Goal: Obtain resource: Obtain resource

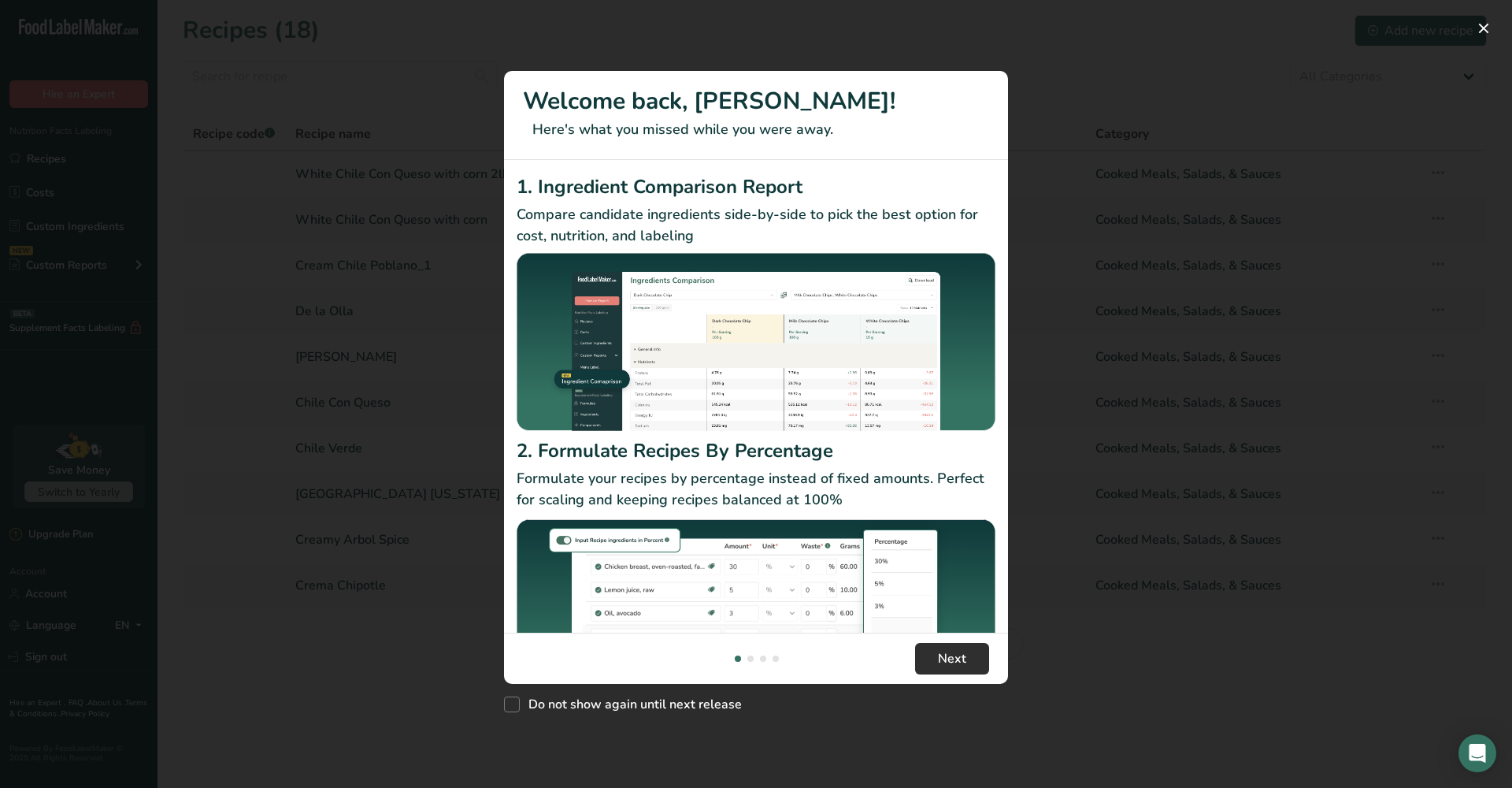
click at [960, 664] on span "Next" at bounding box center [952, 659] width 29 height 19
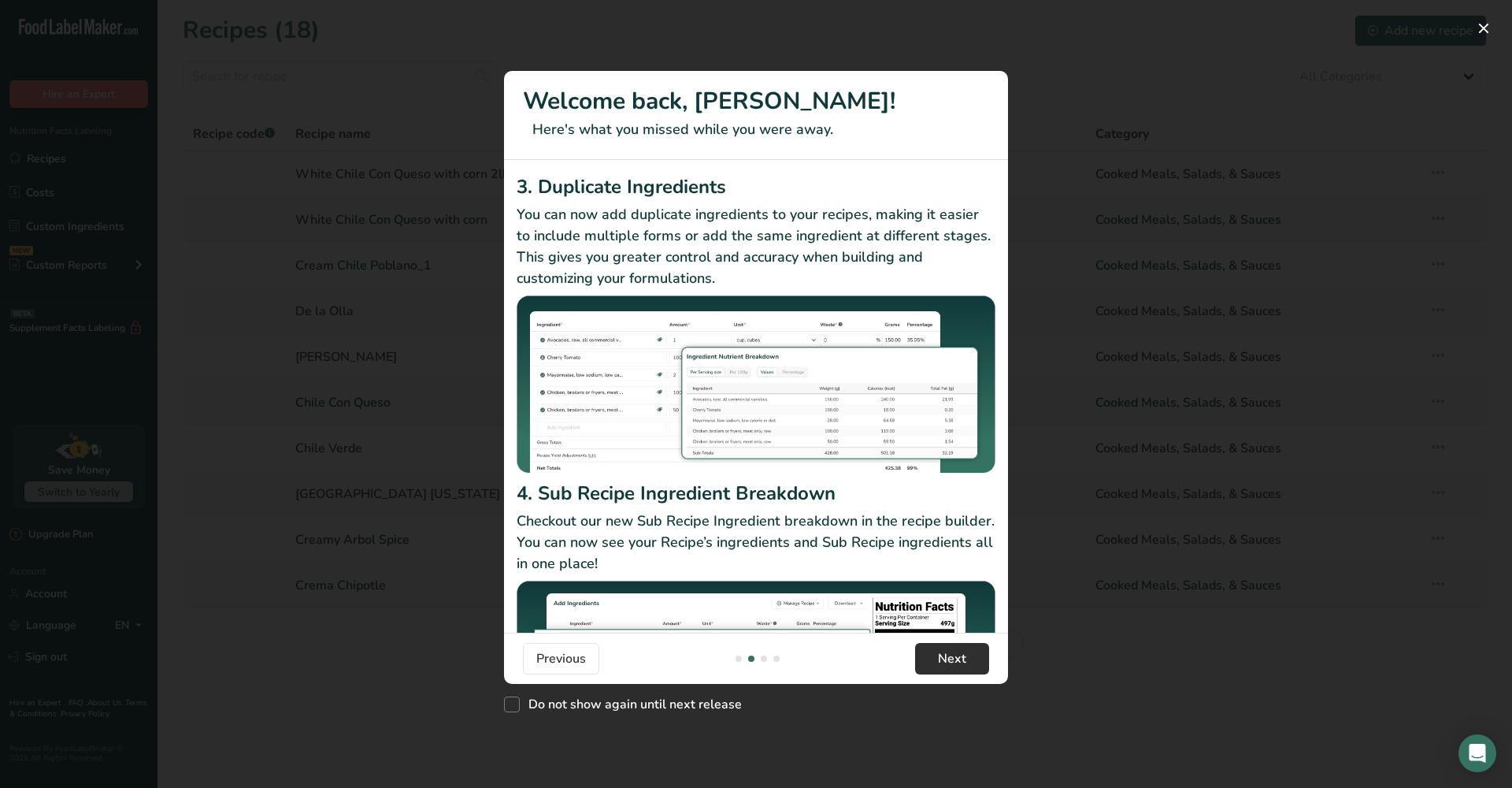
click at [960, 664] on span "Next" at bounding box center [952, 659] width 29 height 19
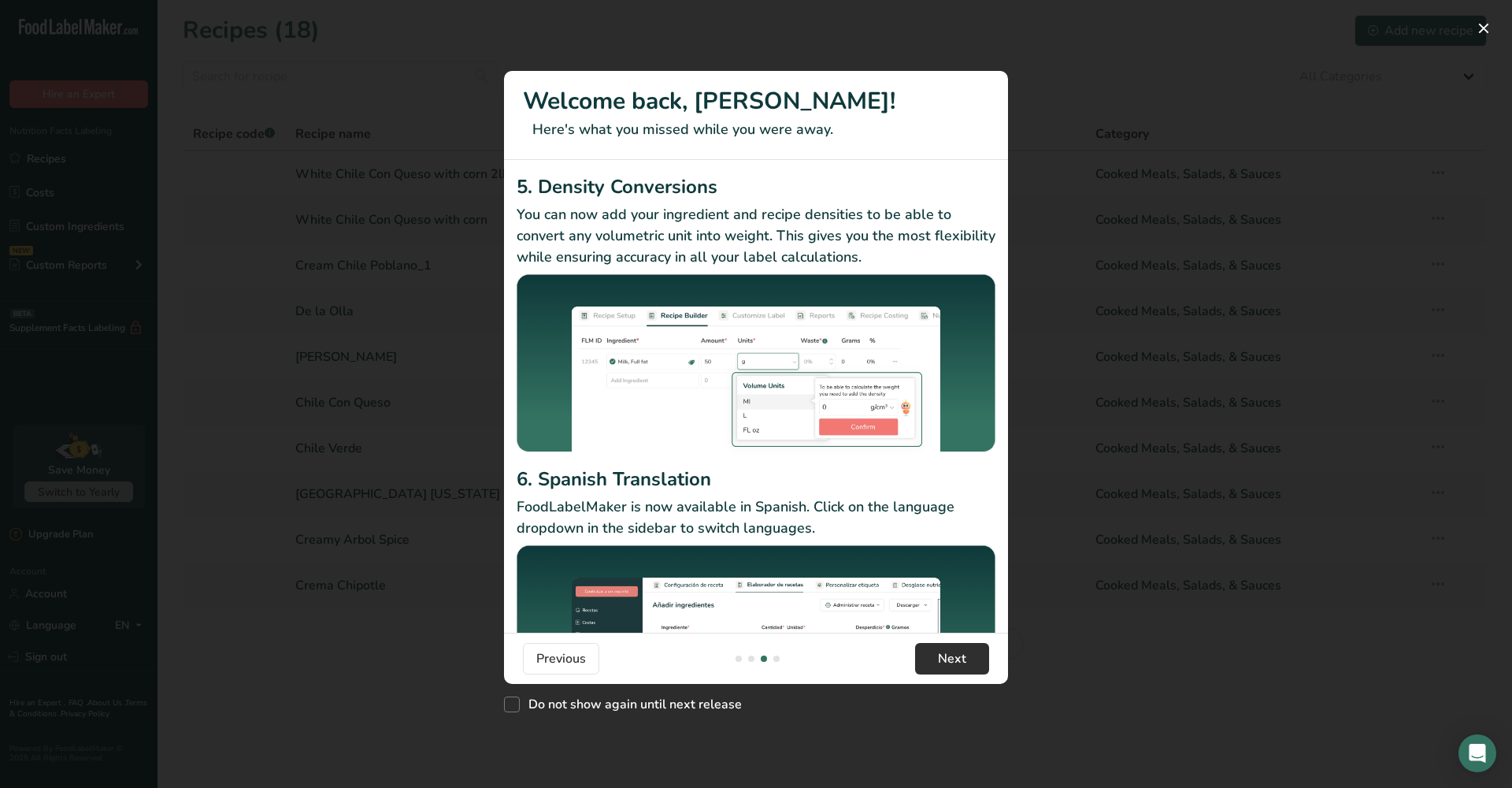
click at [960, 664] on span "Next" at bounding box center [952, 659] width 29 height 19
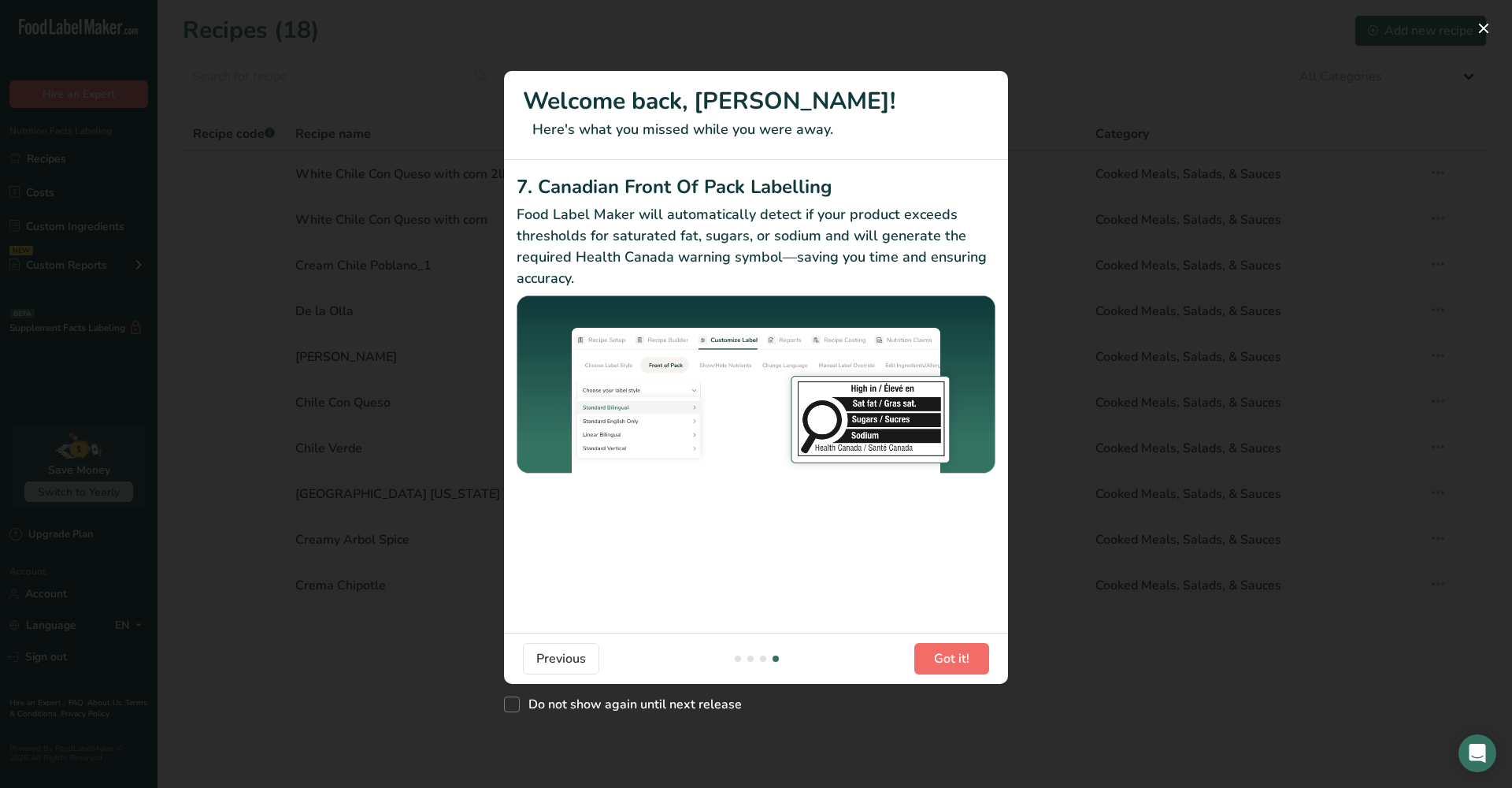
click at [960, 664] on span "Got it!" at bounding box center [951, 659] width 35 height 19
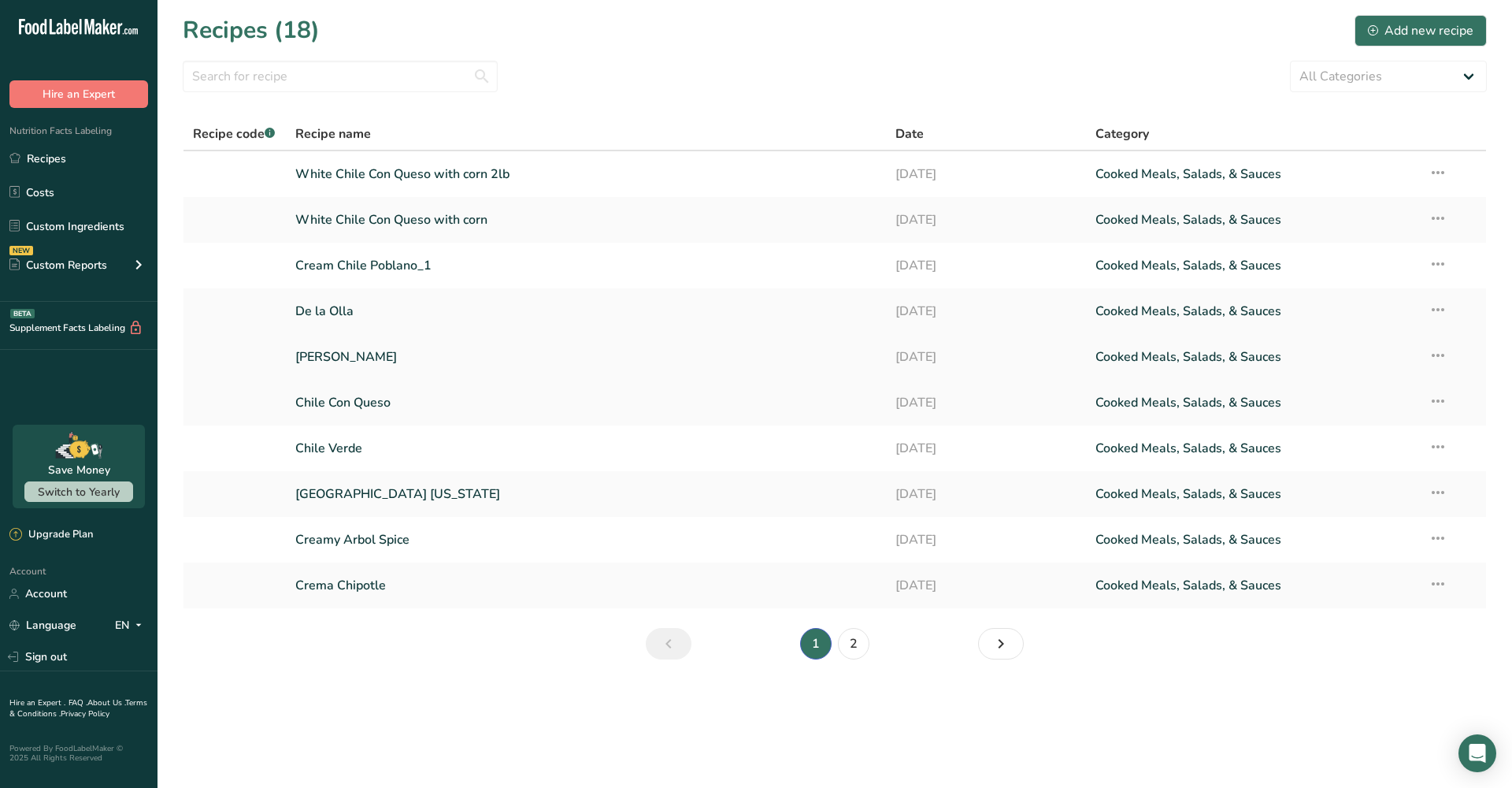
click at [337, 364] on link "[PERSON_NAME]" at bounding box center [586, 357] width 581 height 33
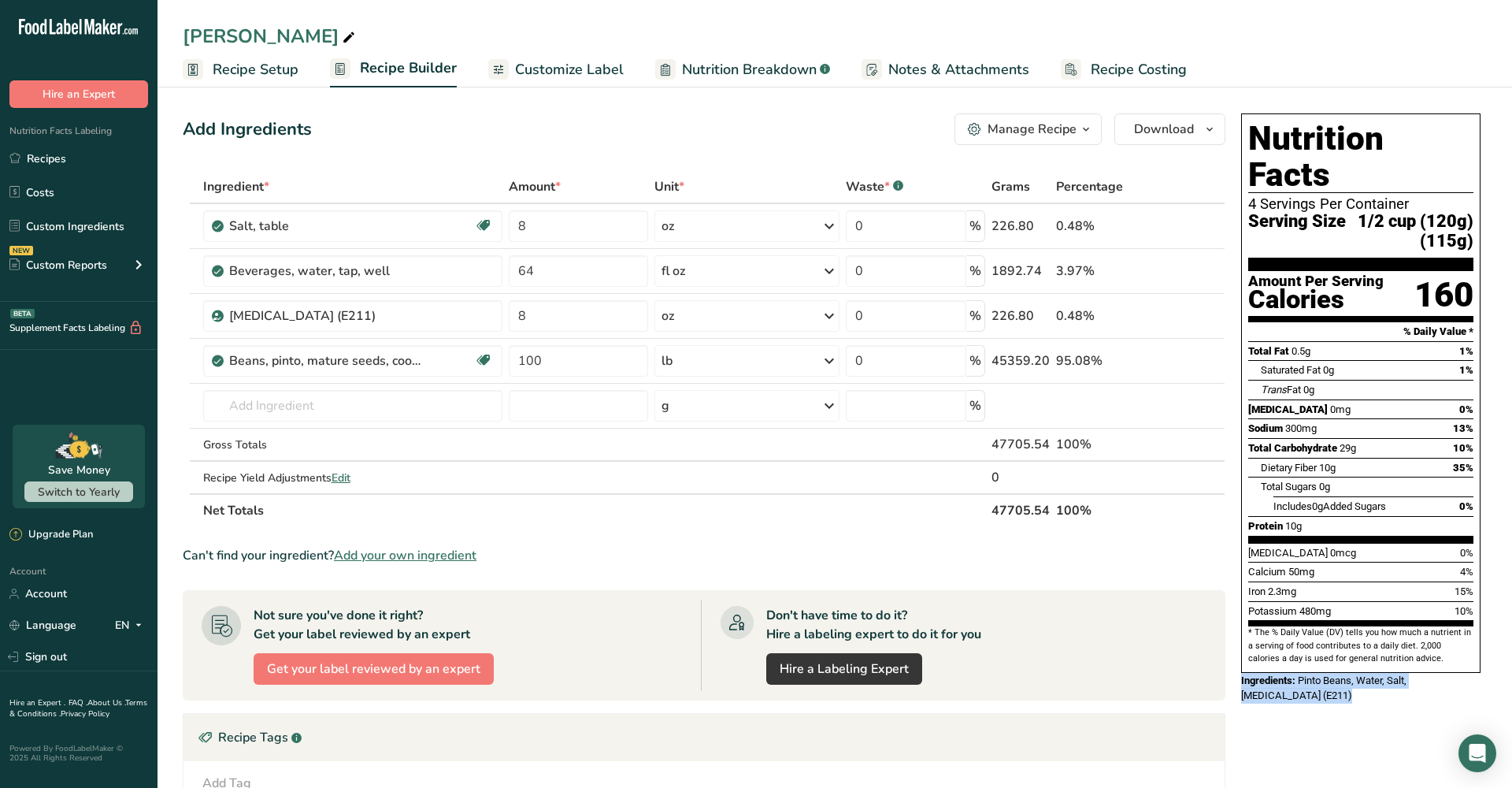
drag, startPoint x: 1315, startPoint y: 649, endPoint x: 1242, endPoint y: 635, distance: 74.3
click at [1241, 673] on div "Ingredients: Pinto Beans, Water, Salt, [MEDICAL_DATA] (E211)" at bounding box center [1360, 689] width 239 height 31
click at [1336, 673] on div "Ingredients: Pinto Beans, Water, Salt, [MEDICAL_DATA] (E211)" at bounding box center [1360, 689] width 239 height 31
drag, startPoint x: 1302, startPoint y: 646, endPoint x: 1311, endPoint y: 654, distance: 12.0
click at [1303, 673] on div "Ingredients: Pinto Beans, Water, Salt, [MEDICAL_DATA] (E211)" at bounding box center [1360, 689] width 239 height 31
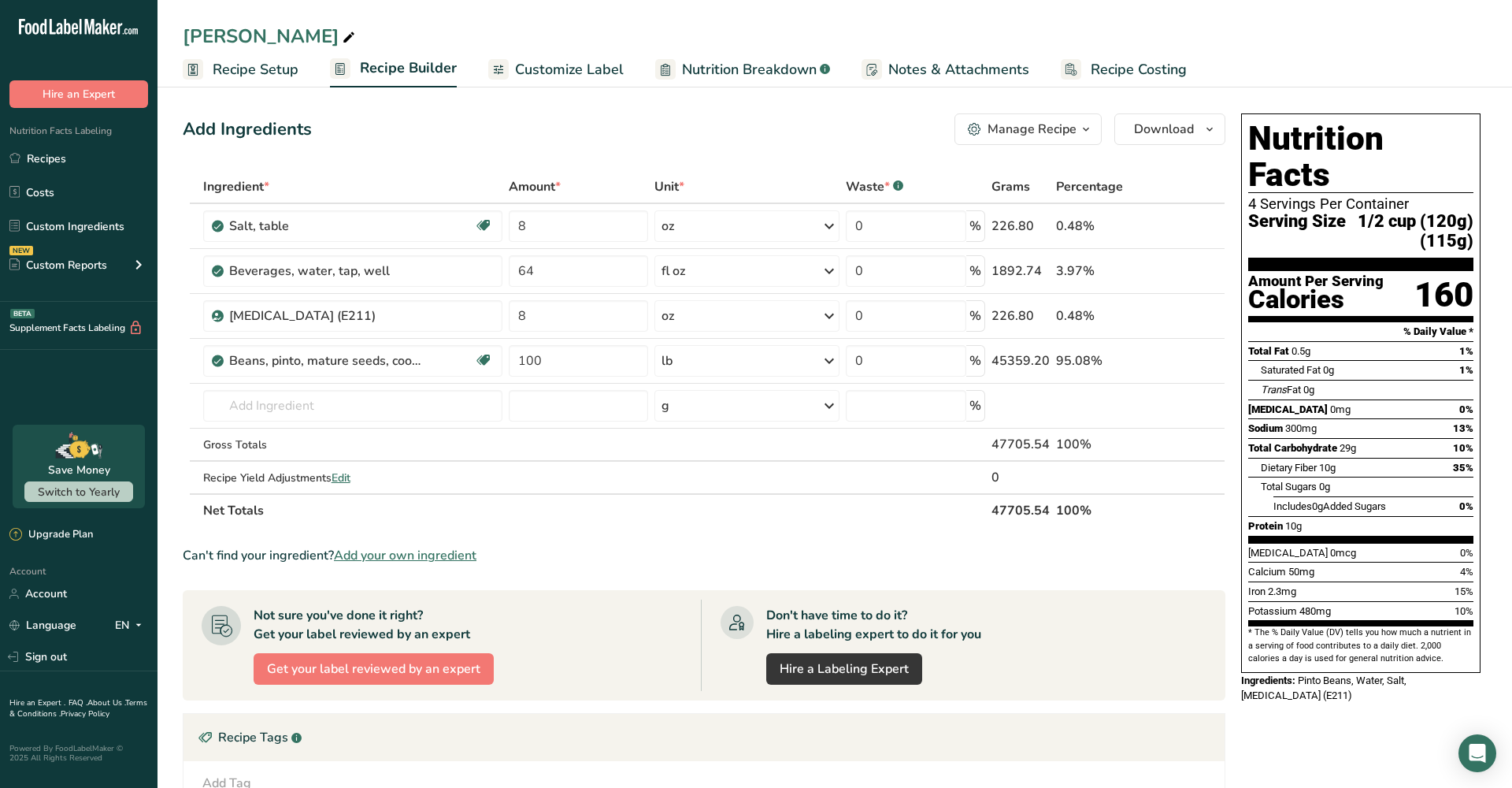
copy div "Pinto Beans, Water, Salt, [MEDICAL_DATA] (E211)"
